Goal: Task Accomplishment & Management: Manage account settings

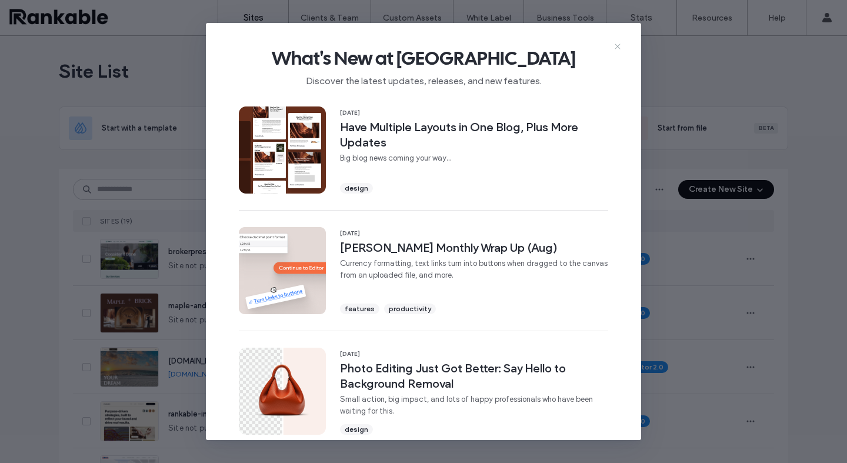
click at [616, 46] on icon at bounding box center [617, 46] width 9 height 9
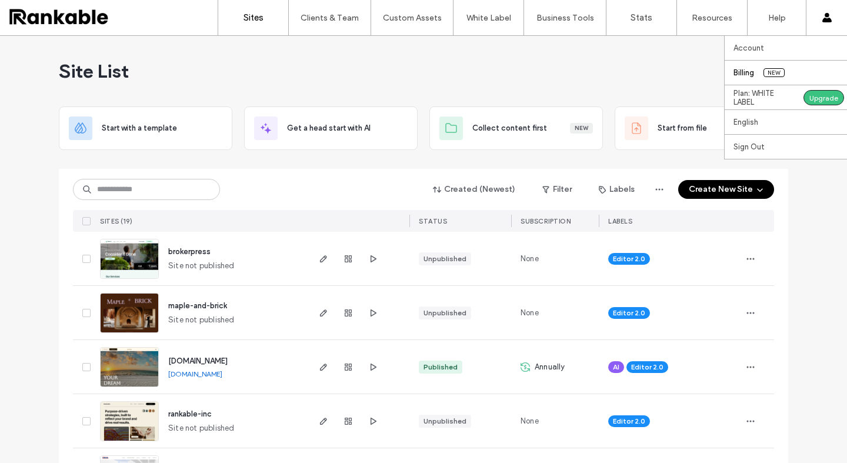
click at [784, 69] on span "New" at bounding box center [773, 72] width 21 height 9
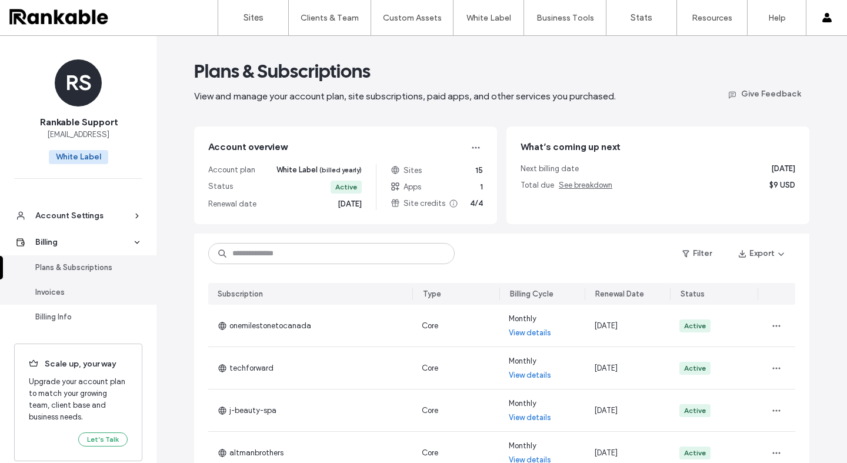
click at [50, 289] on div "Invoices" at bounding box center [83, 292] width 96 height 12
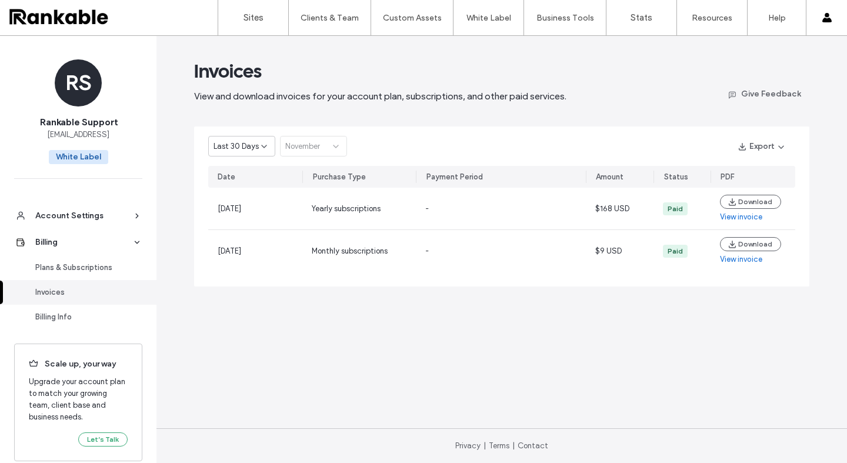
click at [232, 151] on span "Last 30 Days" at bounding box center [235, 147] width 45 height 12
click at [243, 192] on span "Current Year" at bounding box center [234, 188] width 43 height 12
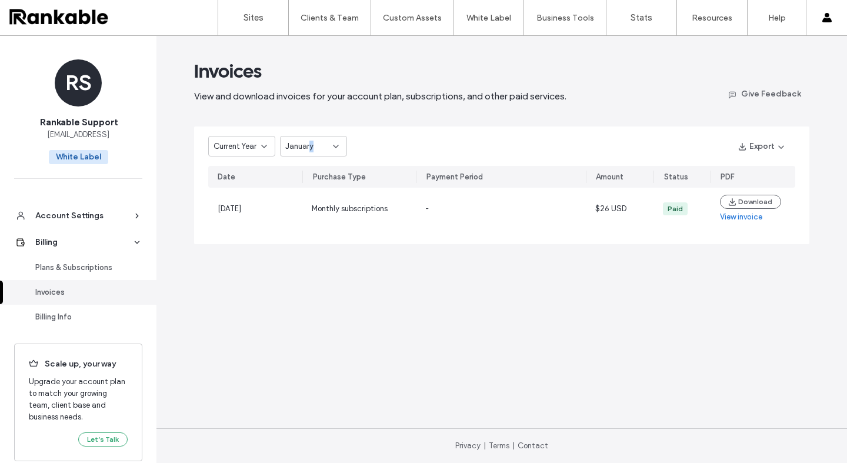
click at [310, 147] on span "January" at bounding box center [299, 147] width 28 height 12
click at [299, 253] on span "August" at bounding box center [297, 249] width 25 height 12
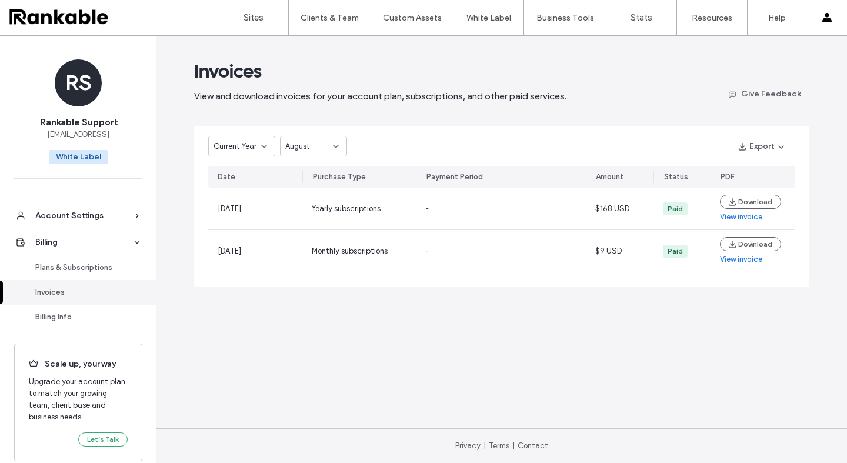
drag, startPoint x: 126, startPoint y: 131, endPoint x: 132, endPoint y: 145, distance: 15.0
click at [132, 145] on div "RS Rankable Support [EMAIL_ADDRESS] White Label" at bounding box center [78, 114] width 156 height 157
copy div "[EMAIL_ADDRESS]"
